Goal: Task Accomplishment & Management: Contribute content

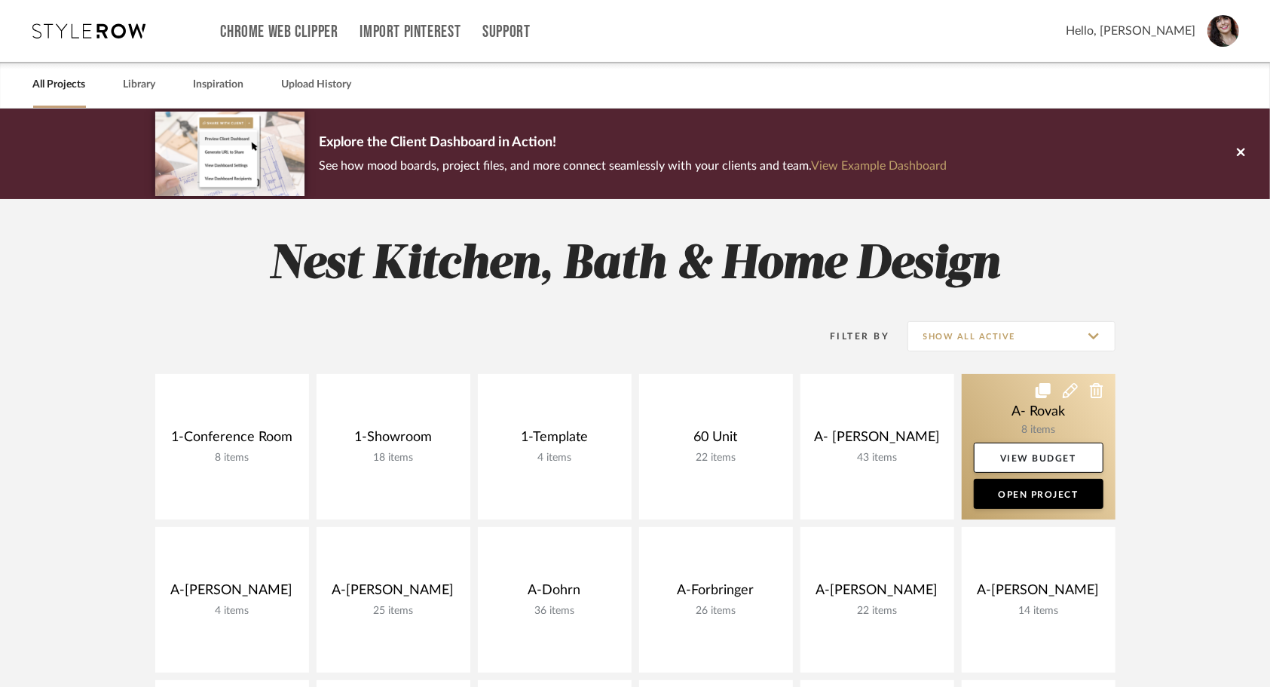
click at [1001, 421] on link at bounding box center [1039, 446] width 154 height 145
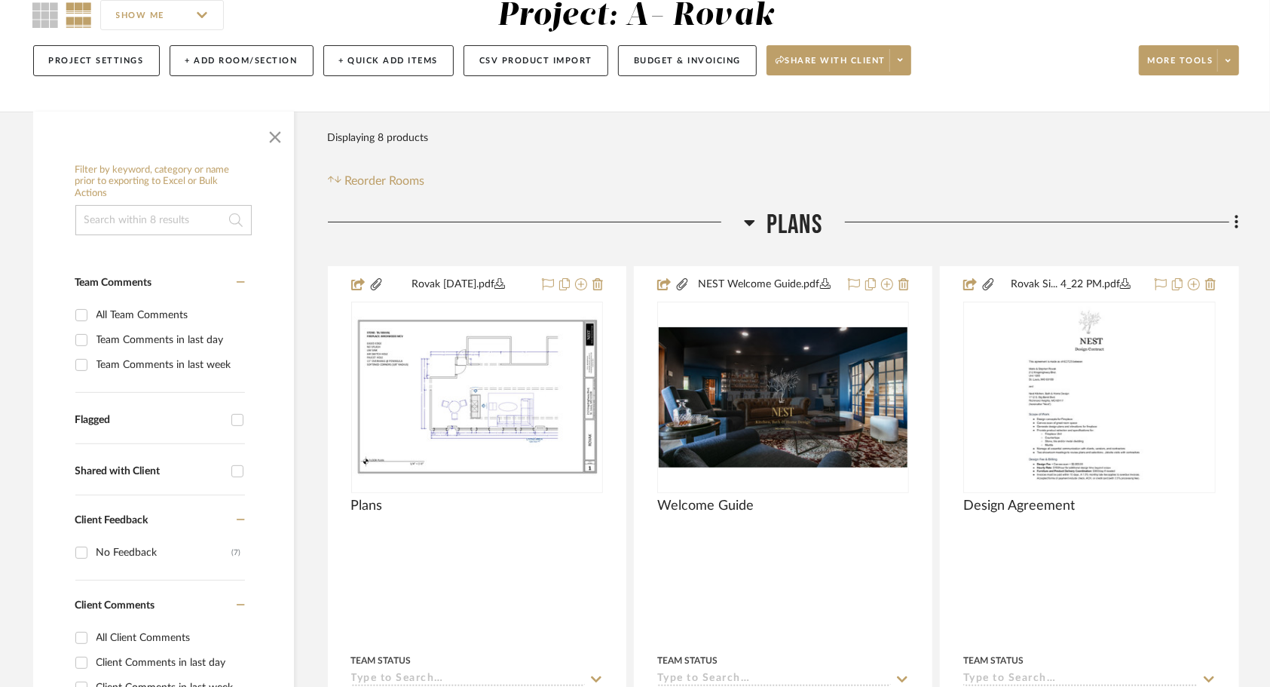
scroll to position [147, 0]
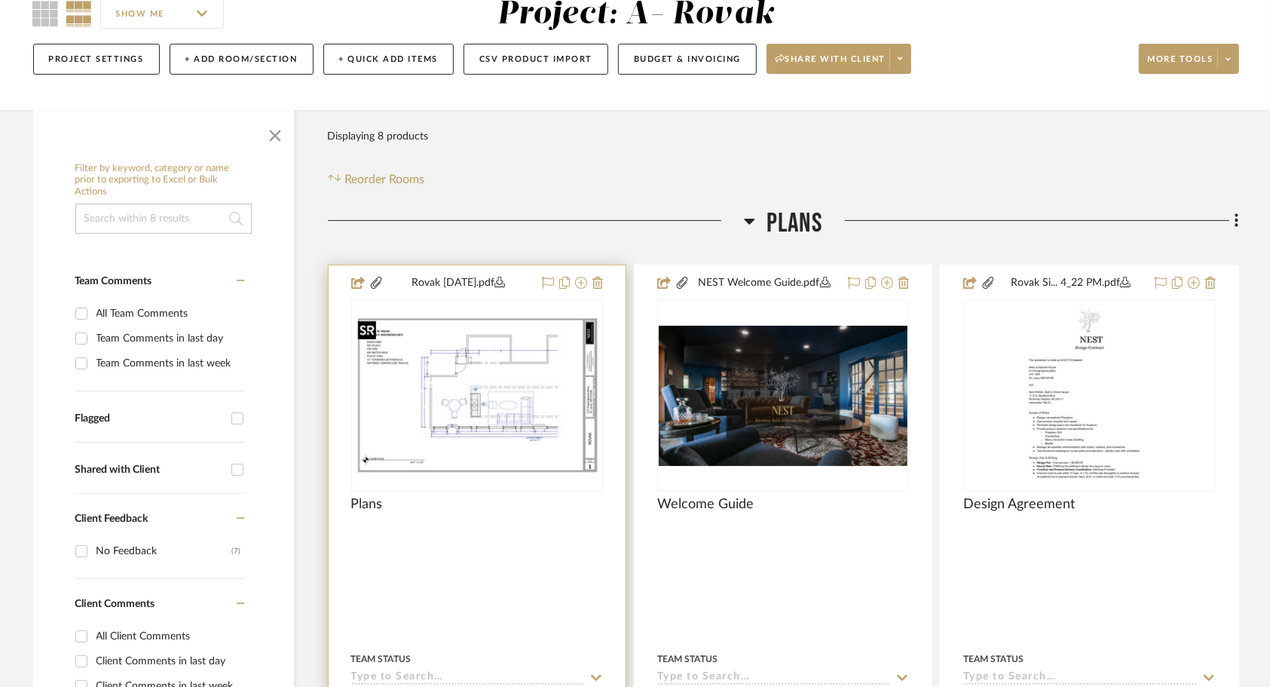
click at [529, 421] on img "0" at bounding box center [477, 395] width 249 height 161
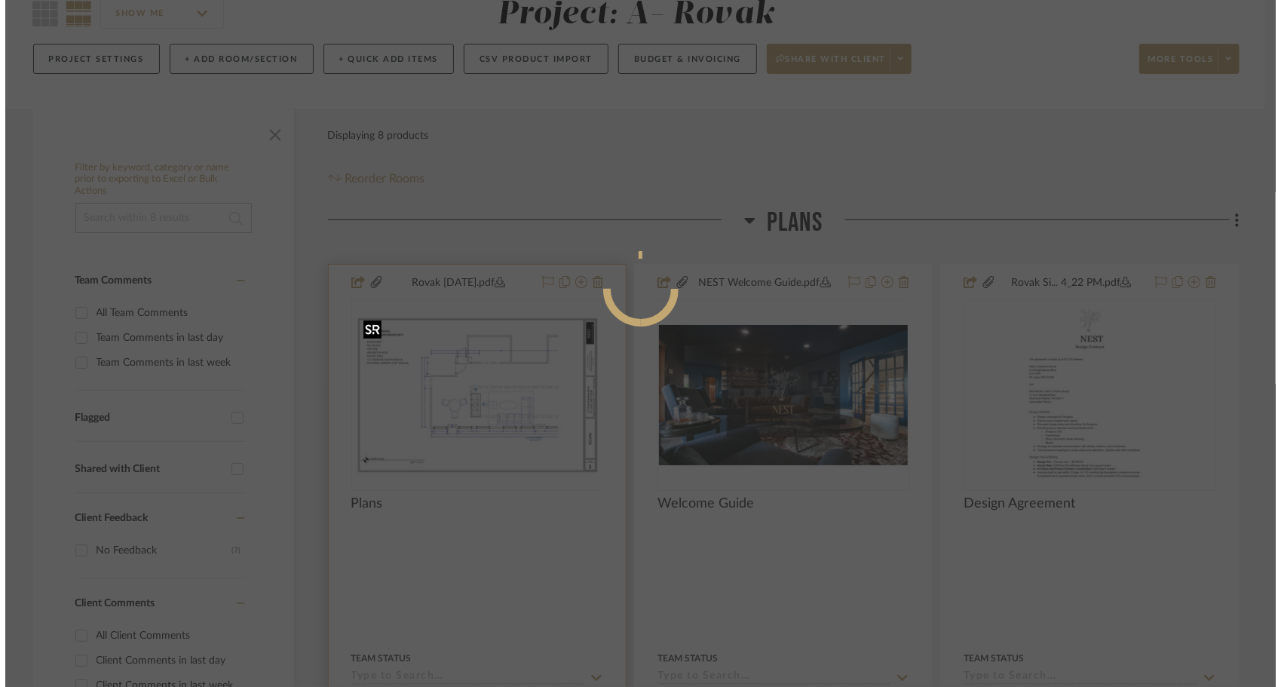
scroll to position [0, 0]
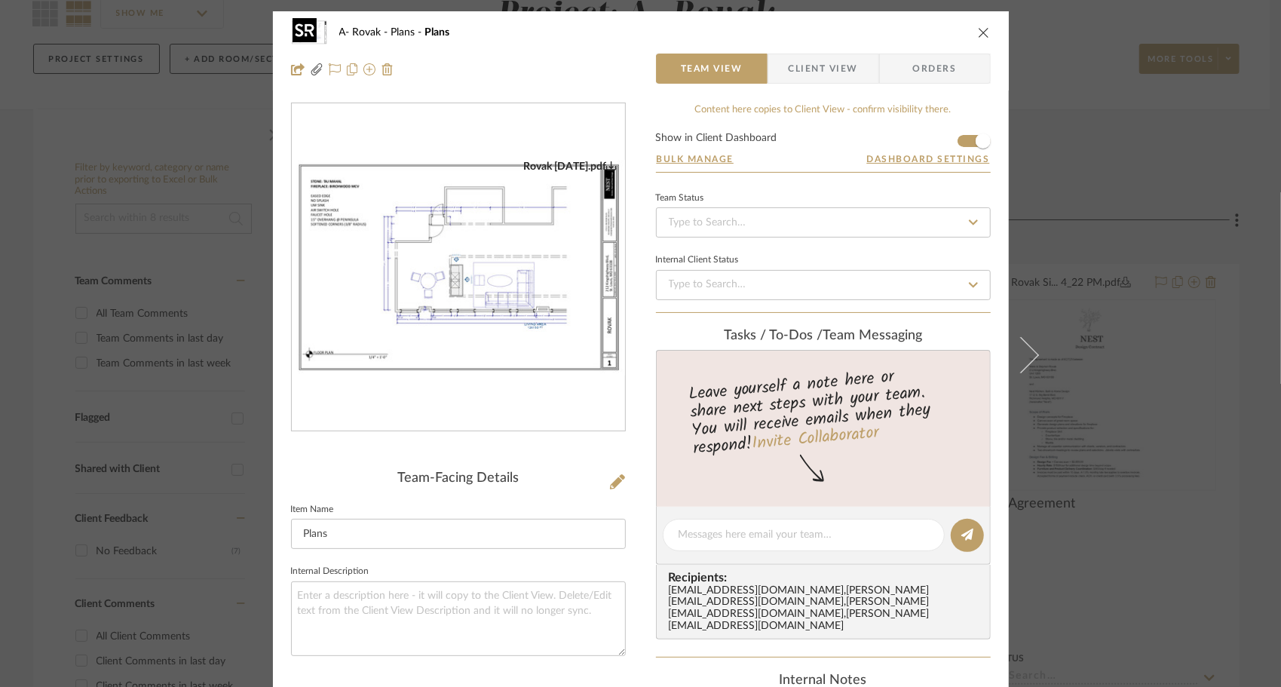
click at [460, 226] on img "0" at bounding box center [458, 268] width 333 height 216
click at [978, 31] on icon "close" at bounding box center [984, 32] width 12 height 12
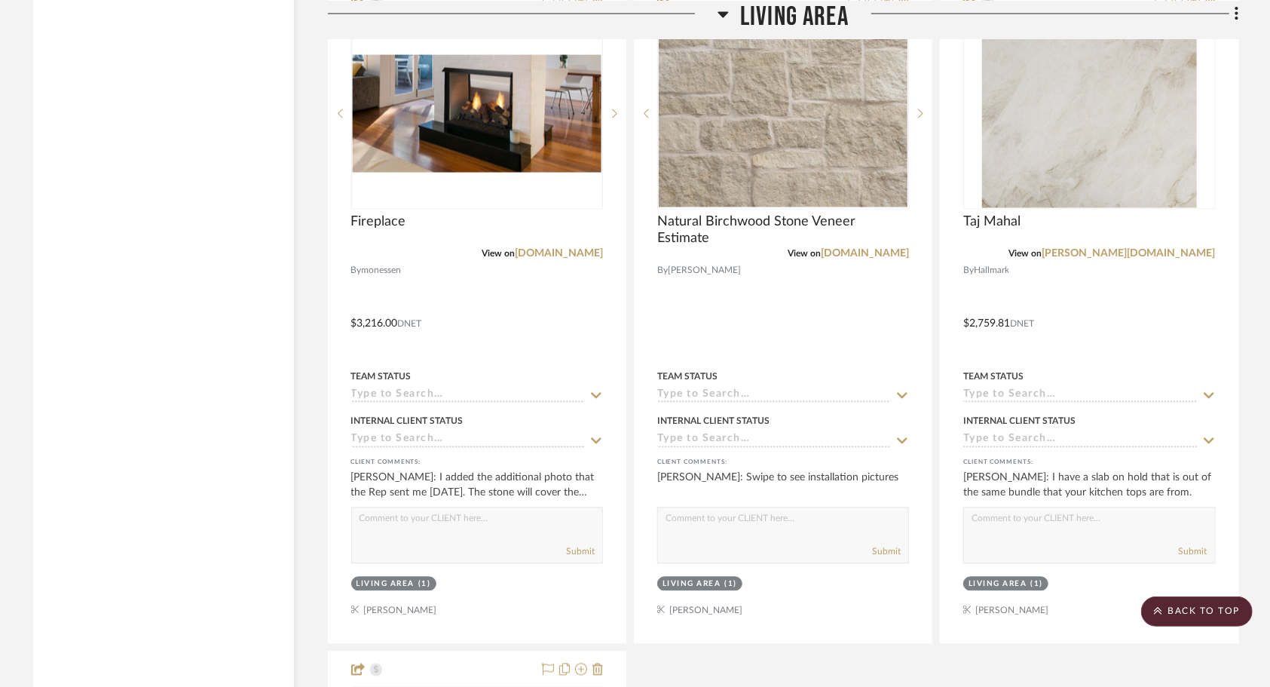
scroll to position [1837, 0]
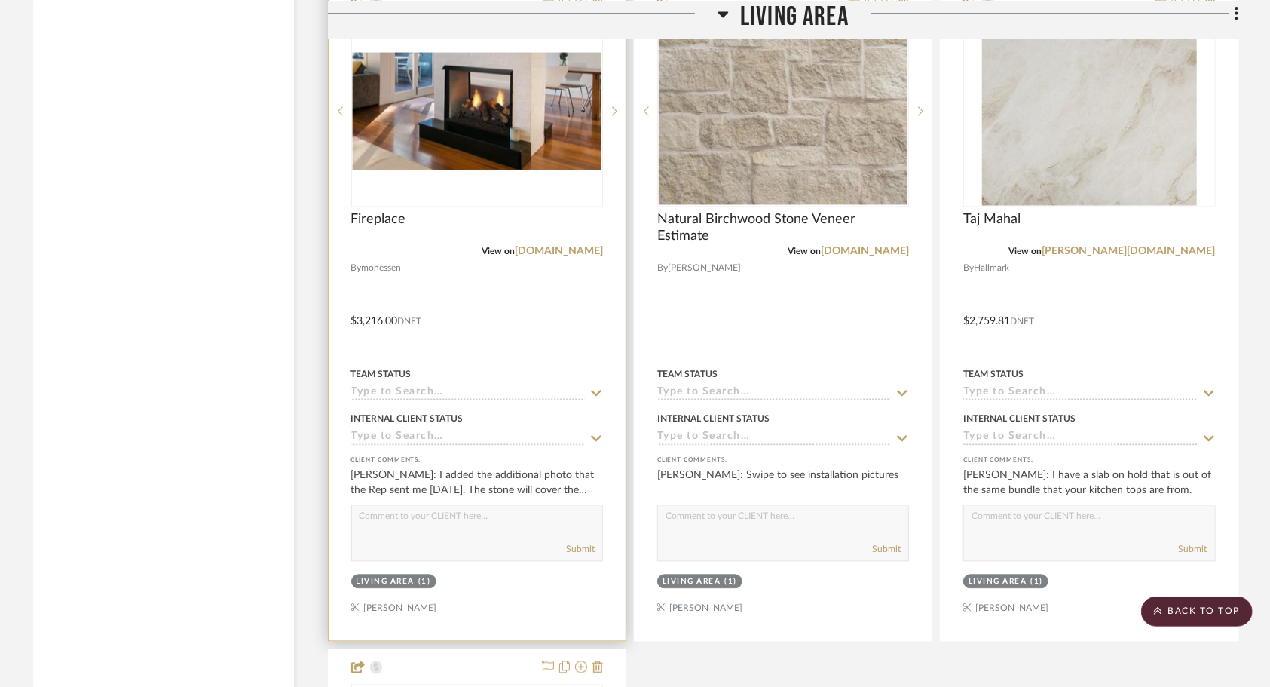
click at [582, 519] on textarea at bounding box center [477, 520] width 250 height 29
type textarea "I have reached out to another supplier, but I have yet to hear back from them. …"
click at [415, 521] on textarea "I have reached out to another supplier, but I have yet to hear back from them. …" at bounding box center [477, 520] width 250 height 29
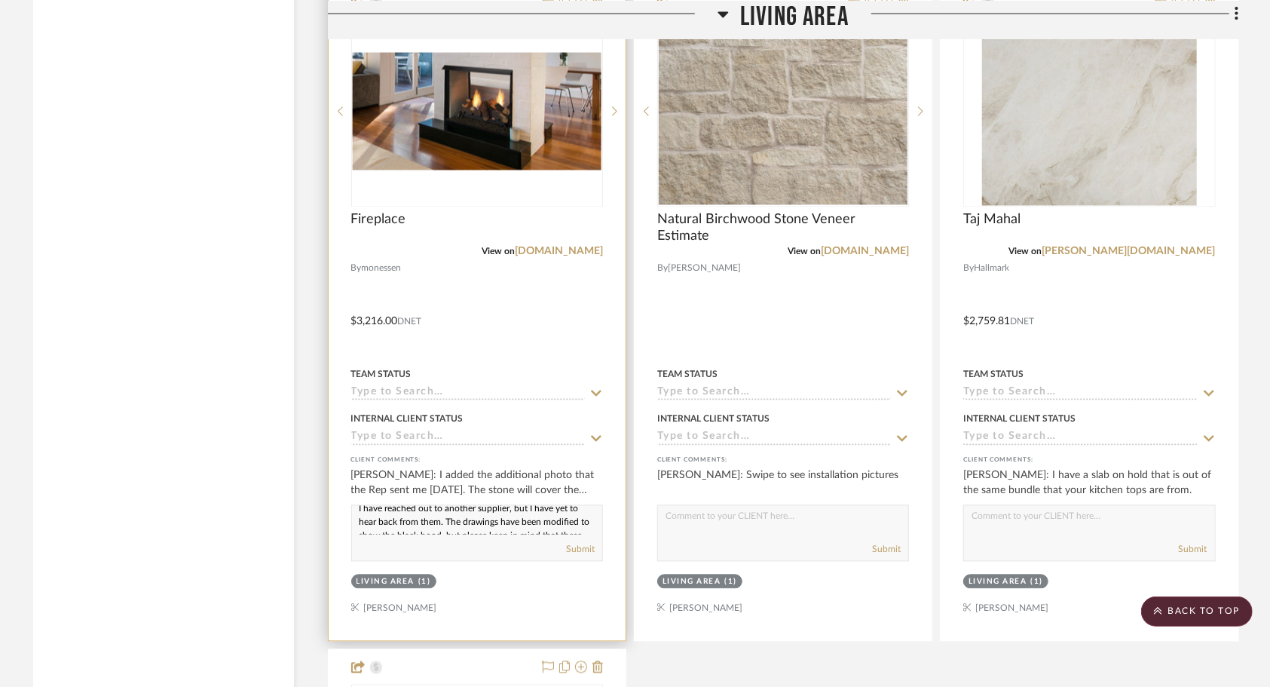
click at [415, 521] on textarea "I have reached out to another supplier, but I have yet to hear back from them. …" at bounding box center [477, 520] width 250 height 29
drag, startPoint x: 359, startPoint y: 516, endPoint x: 584, endPoint y: 537, distance: 226.3
click at [584, 537] on div "I have reached out to another supplier, but I have yet to hear back from them. …" at bounding box center [477, 533] width 252 height 57
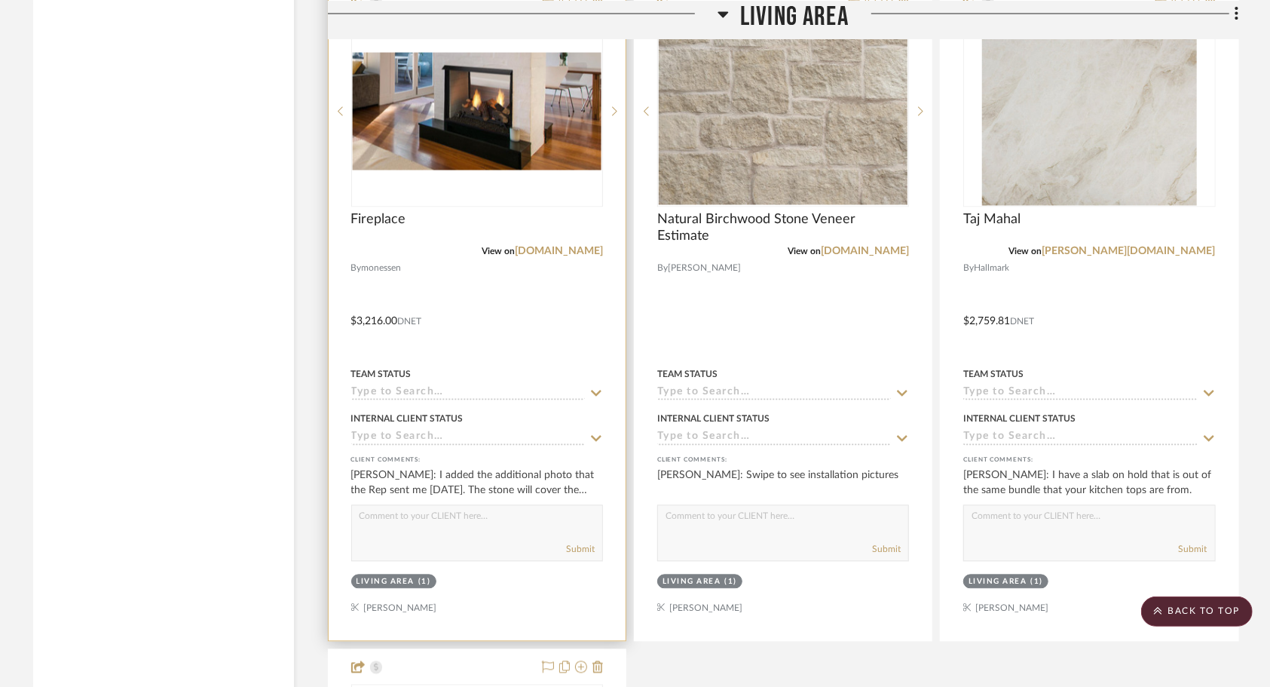
click at [484, 524] on textarea at bounding box center [477, 520] width 250 height 29
paste textarea "I have reached out to another fireplace supplier, but I have not yet received a…"
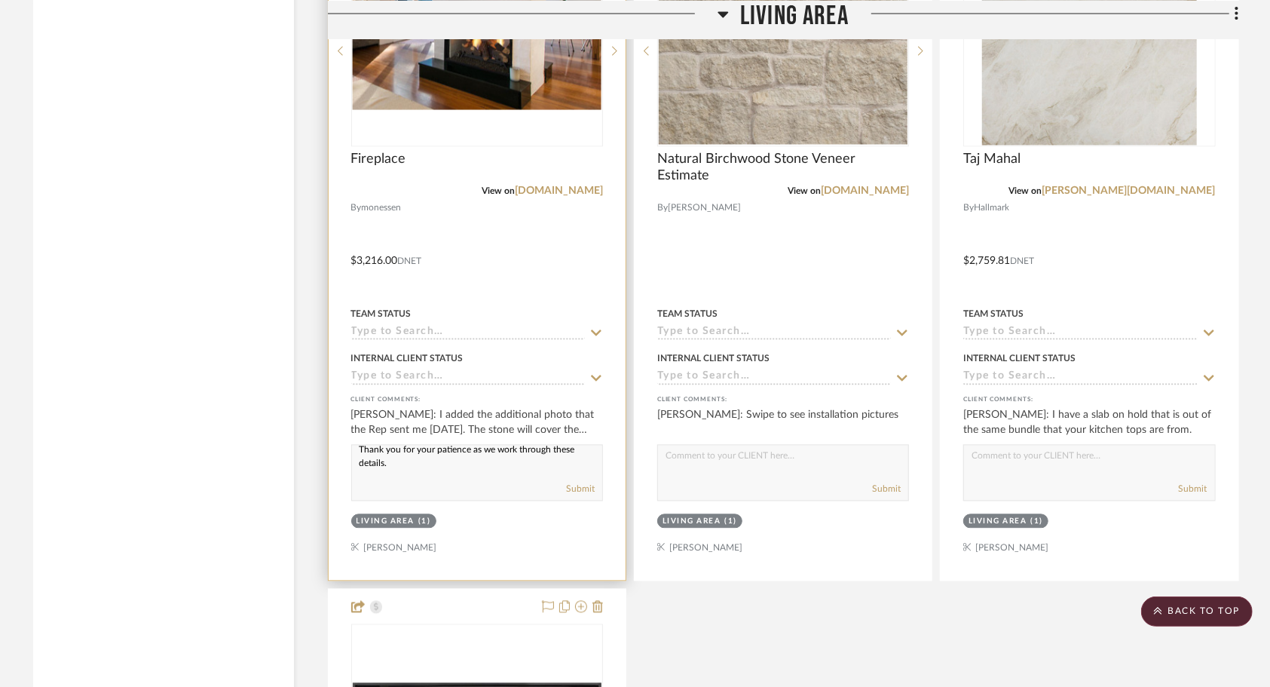
scroll to position [169, 0]
type textarea "I have reached out to another fireplace supplier, but I have not yet received a…"
click at [575, 492] on button "Submit" at bounding box center [580, 489] width 29 height 14
